Goal: Transaction & Acquisition: Book appointment/travel/reservation

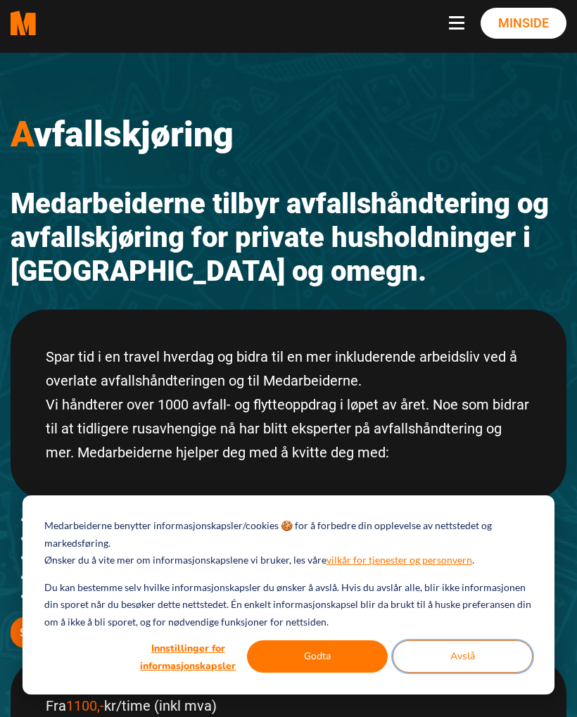
click at [466, 646] on button "Avslå" at bounding box center [462, 656] width 141 height 32
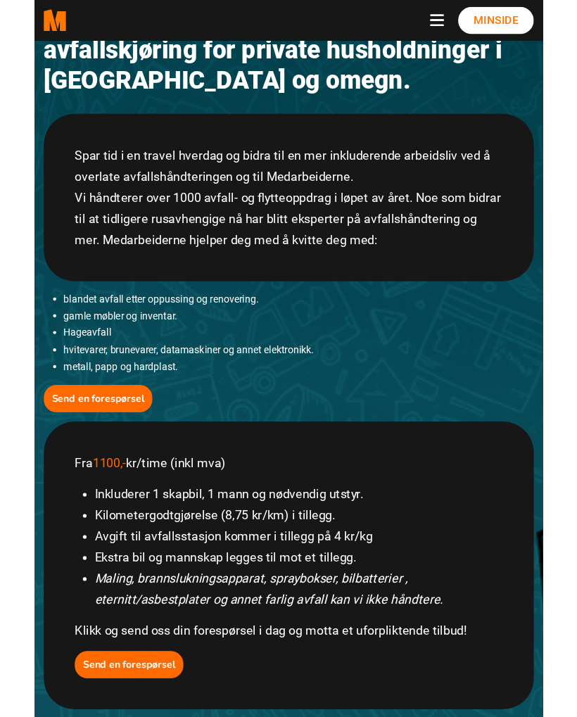
scroll to position [72, 0]
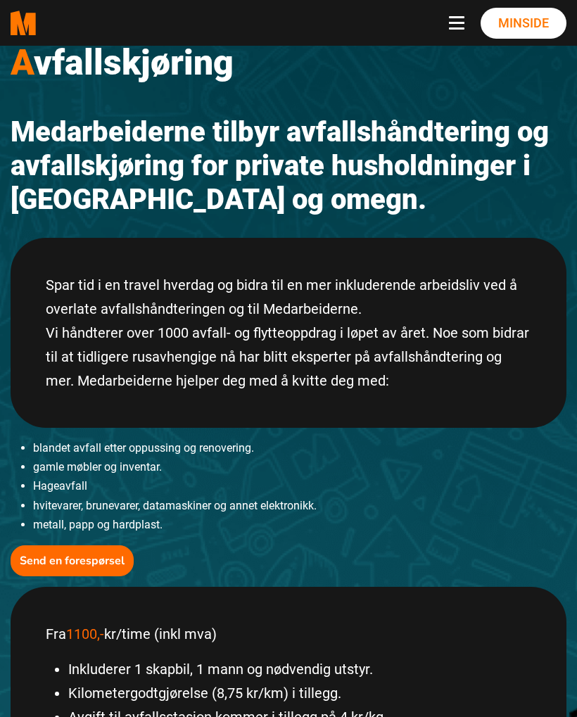
click at [456, 19] on button "Toggle navigation" at bounding box center [459, 23] width 21 height 14
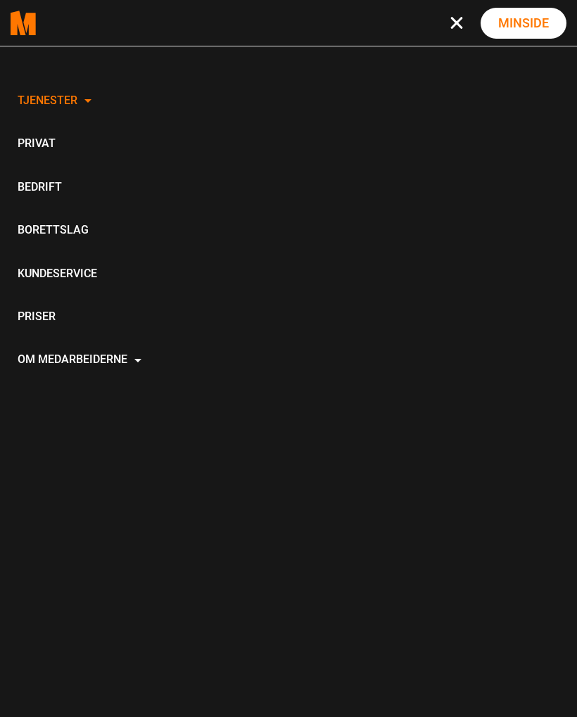
click at [49, 312] on link "Priser" at bounding box center [80, 317] width 138 height 43
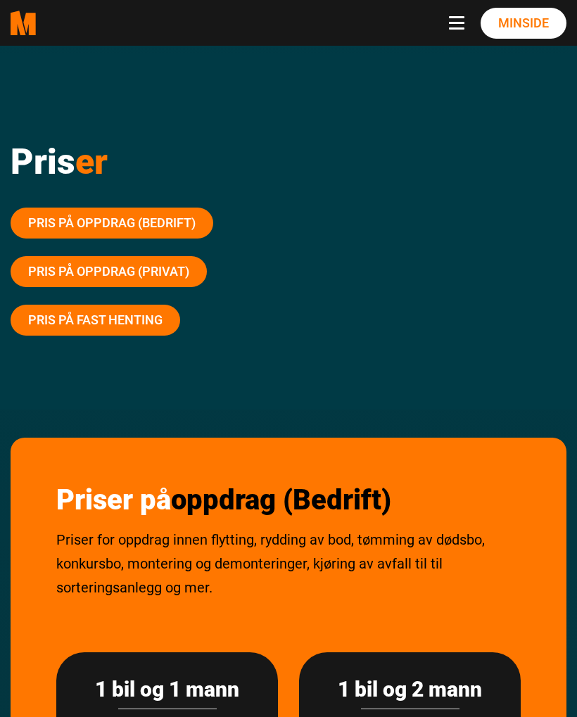
click at [79, 269] on link "Pris på oppdrag (Privat)" at bounding box center [109, 271] width 196 height 31
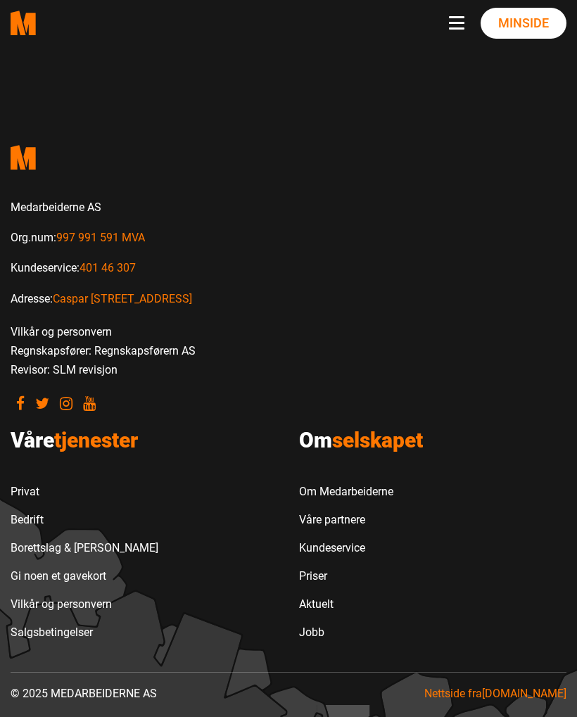
scroll to position [1251, 0]
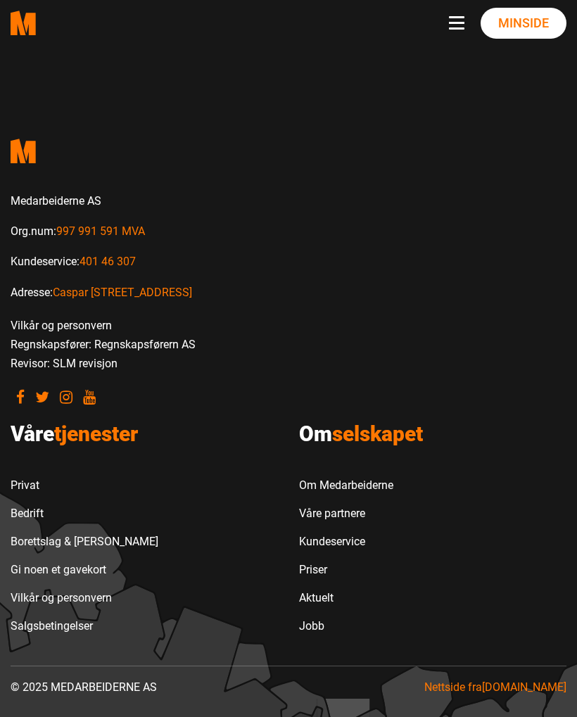
click at [368, 479] on link "Om Medarbeiderne" at bounding box center [346, 485] width 94 height 28
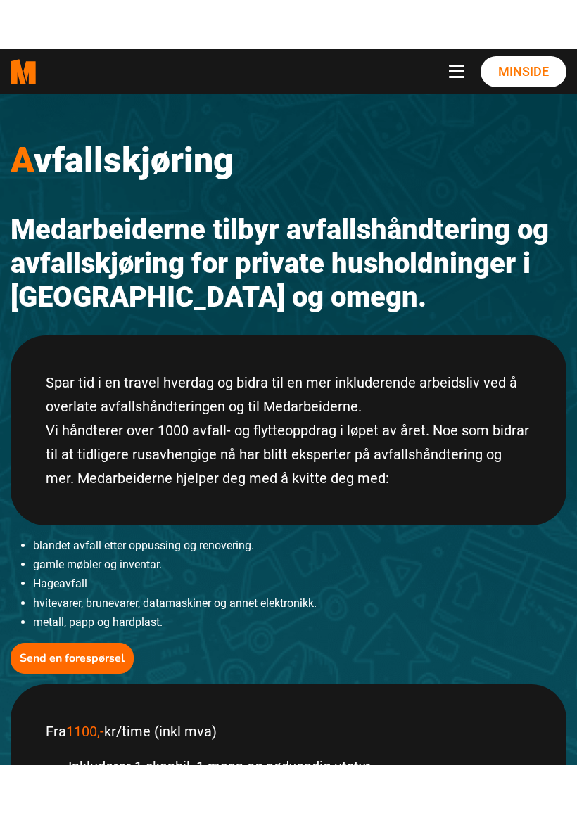
scroll to position [22, 0]
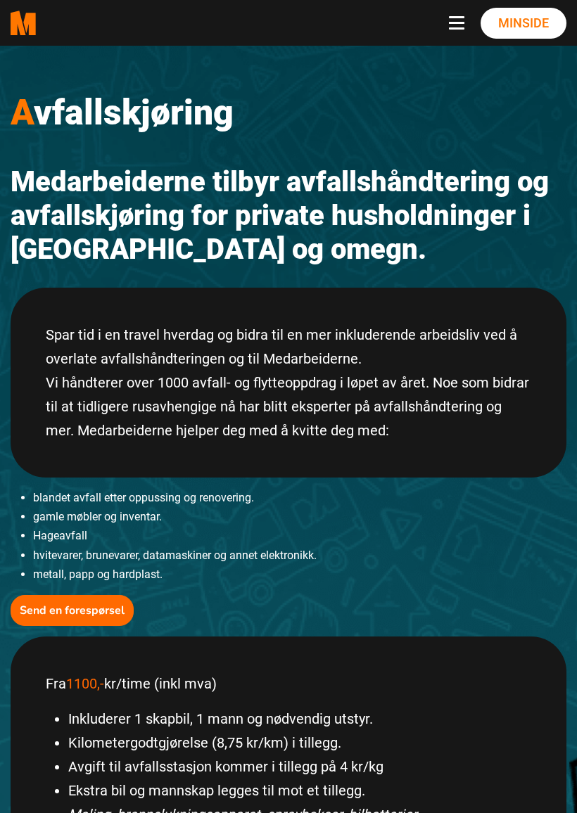
click at [78, 607] on b "Send en forespørsel" at bounding box center [72, 610] width 105 height 15
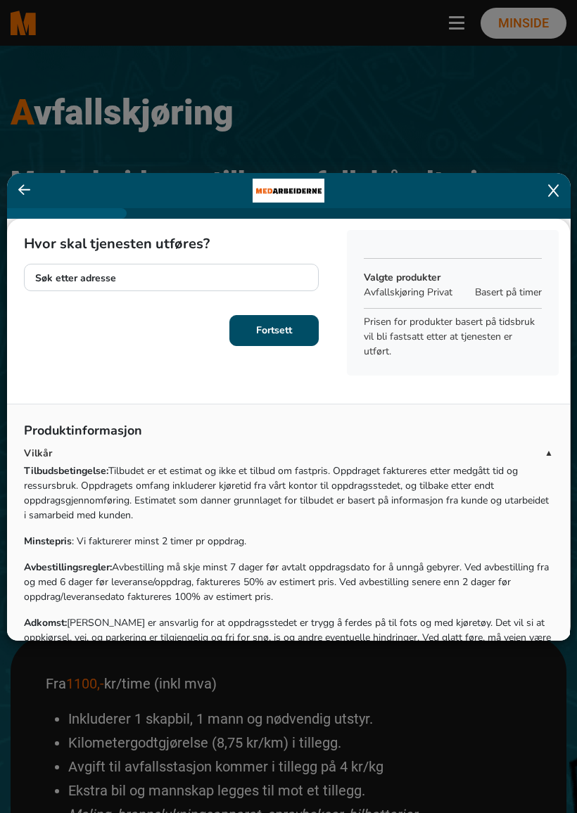
click at [552, 191] on icon at bounding box center [553, 190] width 11 height 13
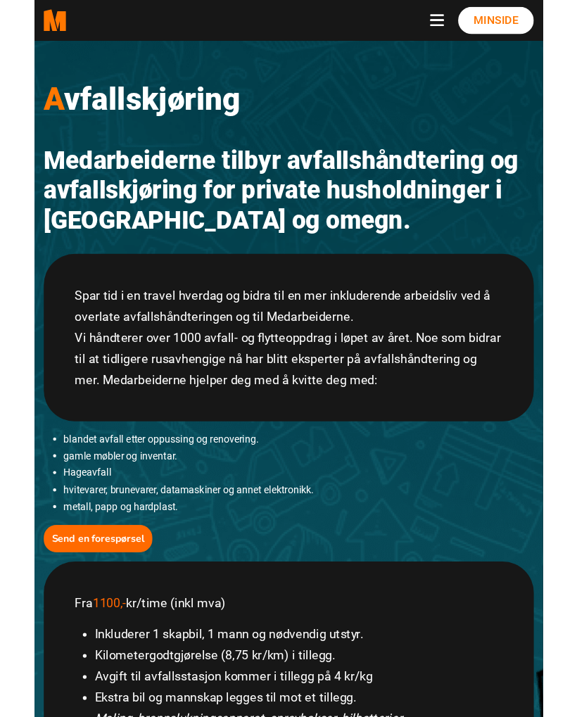
scroll to position [61, 0]
